Goal: Task Accomplishment & Management: Manage account settings

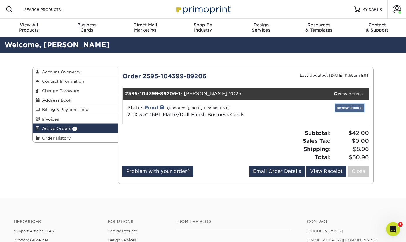
click at [341, 107] on link "Review Proof(s)" at bounding box center [349, 107] width 29 height 7
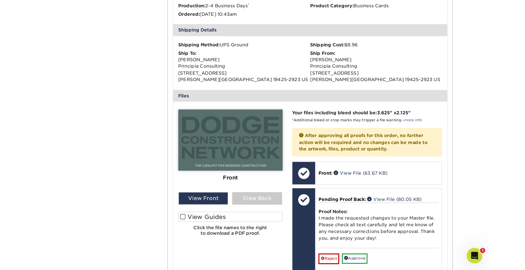
scroll to position [202, 0]
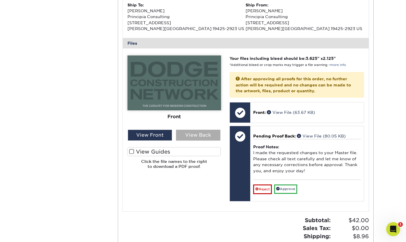
click at [199, 134] on div "View Back" at bounding box center [198, 134] width 45 height 11
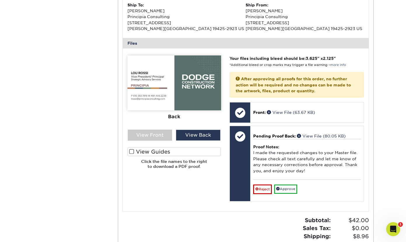
click at [150, 72] on img at bounding box center [174, 82] width 94 height 55
click at [186, 62] on img at bounding box center [174, 82] width 94 height 55
click at [210, 89] on img at bounding box center [174, 82] width 94 height 55
click at [194, 141] on div "Front Back" at bounding box center [174, 114] width 94 height 118
click at [194, 138] on div "View Back" at bounding box center [198, 134] width 45 height 11
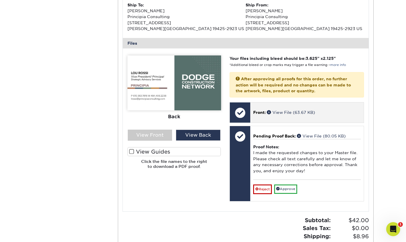
click at [263, 113] on span "Front:" at bounding box center [259, 112] width 13 height 5
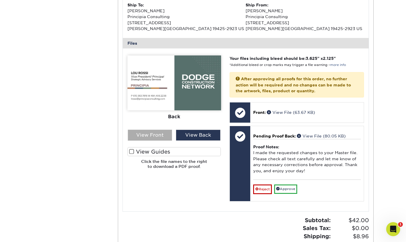
click at [160, 138] on div "View Front" at bounding box center [150, 134] width 45 height 11
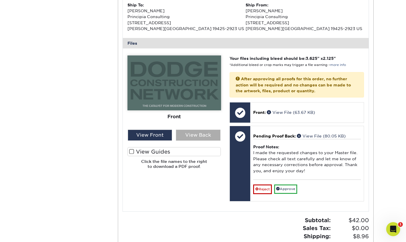
click at [196, 137] on div "View Back" at bounding box center [198, 134] width 45 height 11
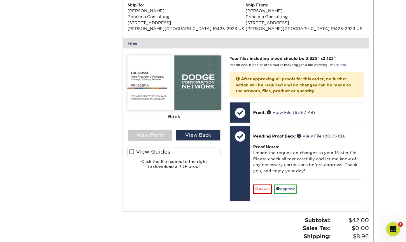
click at [88, 89] on div "Active Orders Account Overview Contact Information Change Password Address Book…" at bounding box center [203, 68] width 350 height 434
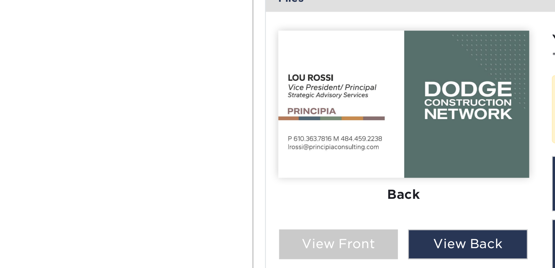
click at [175, 74] on div "Active Orders Account Overview Contact Information Change Password Address Book…" at bounding box center [278, 68] width 350 height 434
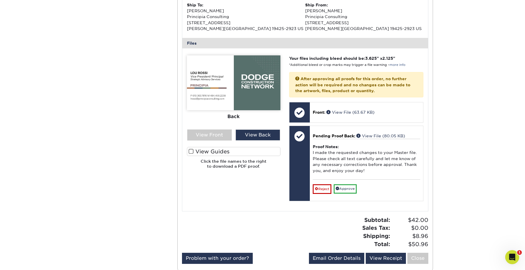
click at [213, 84] on img at bounding box center [234, 82] width 94 height 55
click at [215, 90] on img at bounding box center [234, 82] width 94 height 55
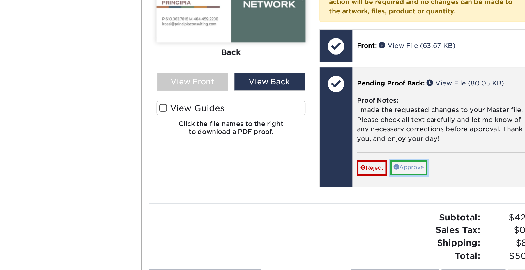
click at [343, 188] on link "Approve" at bounding box center [345, 188] width 23 height 9
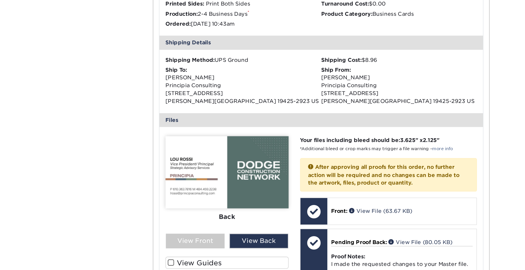
scroll to position [0, 0]
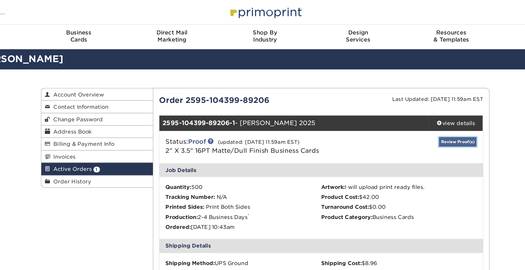
click at [405, 105] on link "Review Proof(s)" at bounding box center [409, 107] width 29 height 7
